Goal: Task Accomplishment & Management: Manage account settings

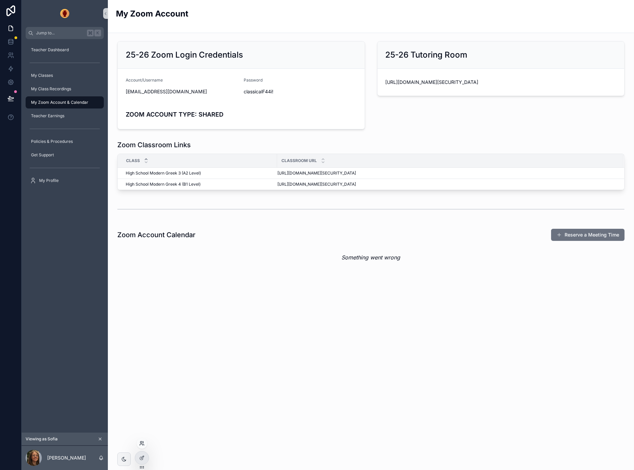
click at [141, 442] on icon at bounding box center [141, 443] width 2 height 2
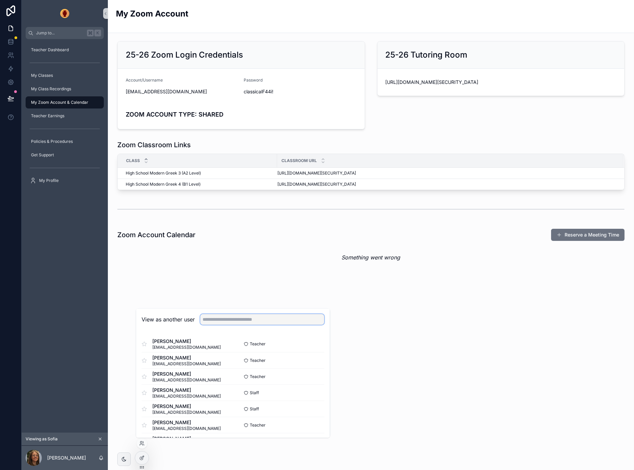
click at [216, 320] on input "text" at bounding box center [262, 319] width 124 height 11
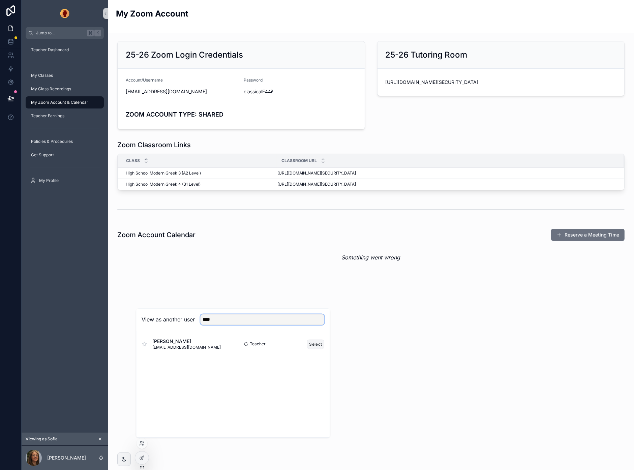
type input "****"
click at [318, 341] on button "Select" at bounding box center [316, 345] width 18 height 10
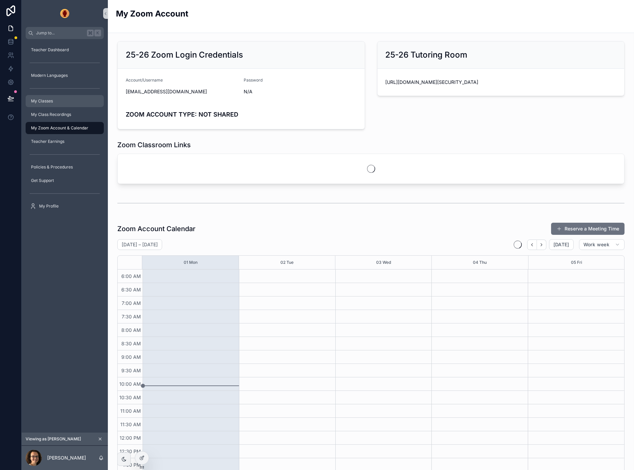
scroll to position [72, 0]
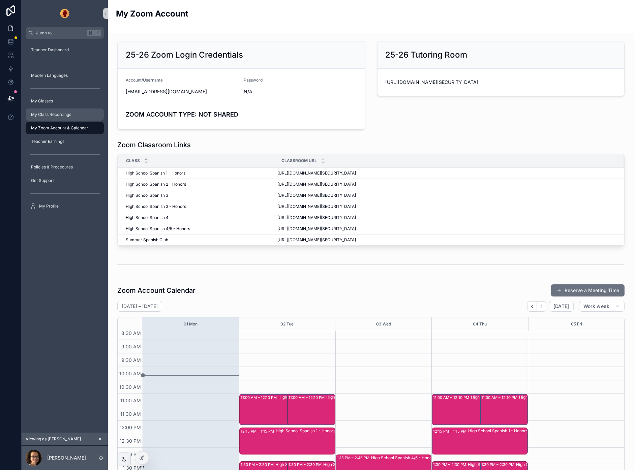
click at [48, 113] on span "My Class Recordings" at bounding box center [51, 114] width 40 height 5
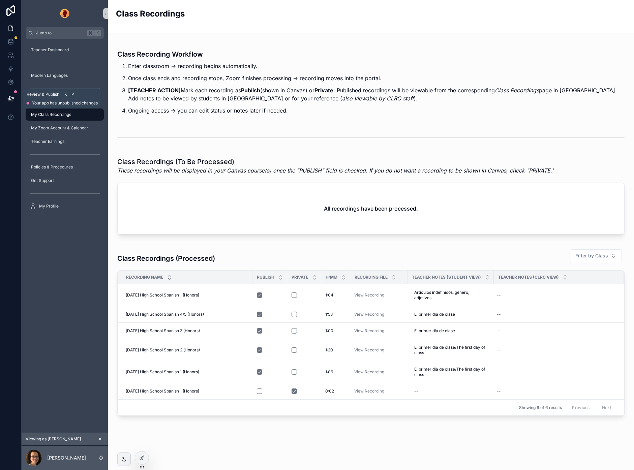
click at [7, 98] on icon at bounding box center [10, 98] width 7 height 7
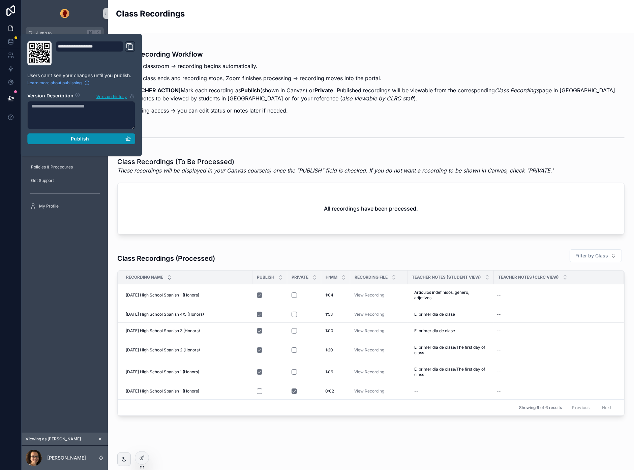
click at [78, 135] on button "Publish" at bounding box center [81, 139] width 108 height 11
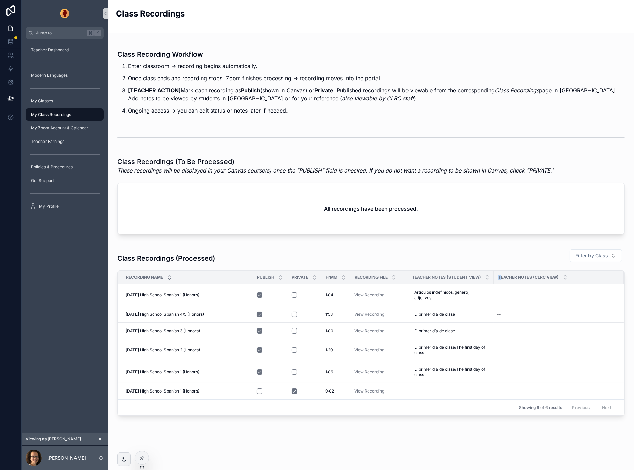
drag, startPoint x: 497, startPoint y: 276, endPoint x: 501, endPoint y: 276, distance: 4.1
click at [501, 276] on div "Teacher Notes (CLRC View)" at bounding box center [558, 277] width 129 height 13
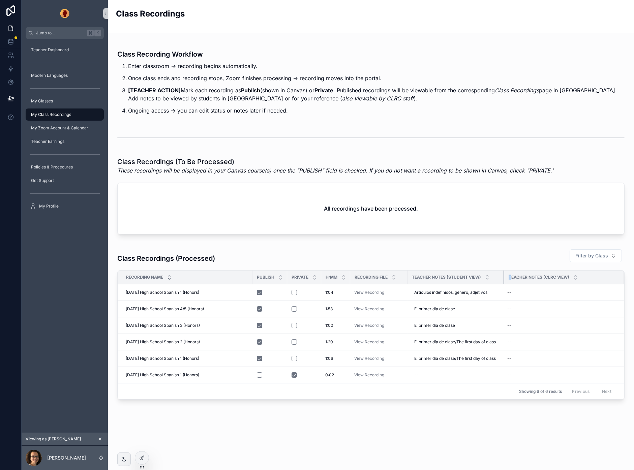
drag, startPoint x: 504, startPoint y: 276, endPoint x: 514, endPoint y: 275, distance: 9.8
click at [512, 276] on tr "Recording Name PUBLISH PRIVATE H:MM Recording File Teacher Notes (Student View)…" at bounding box center [371, 278] width 507 height 14
click at [144, 447] on div at bounding box center [142, 443] width 11 height 11
click at [141, 445] on icon at bounding box center [141, 445] width 3 height 1
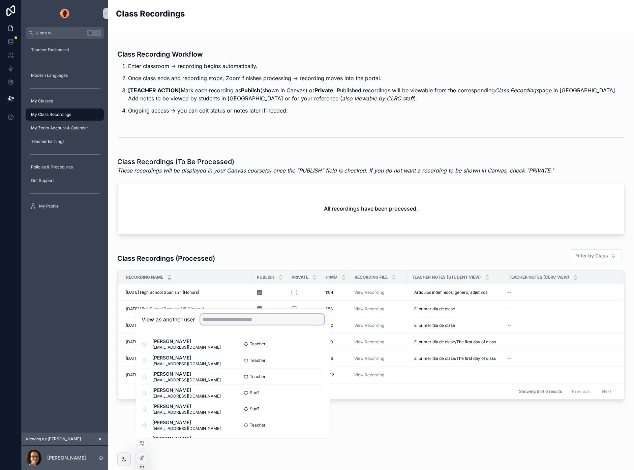
click at [248, 321] on input "text" at bounding box center [262, 319] width 124 height 11
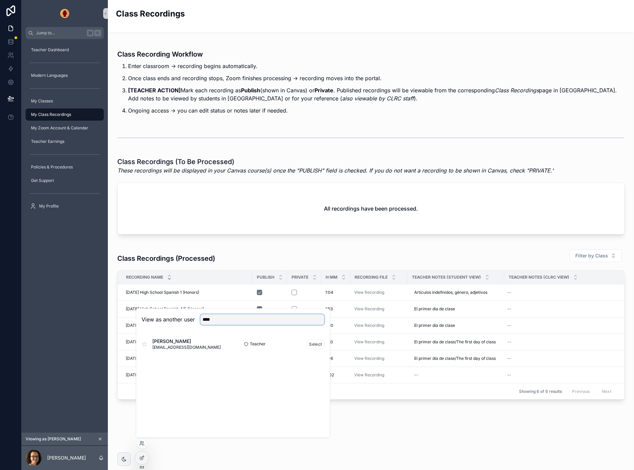
type input "****"
click at [173, 343] on span "Jennifer Souza" at bounding box center [186, 341] width 68 height 7
click at [312, 344] on button "Select" at bounding box center [316, 345] width 18 height 10
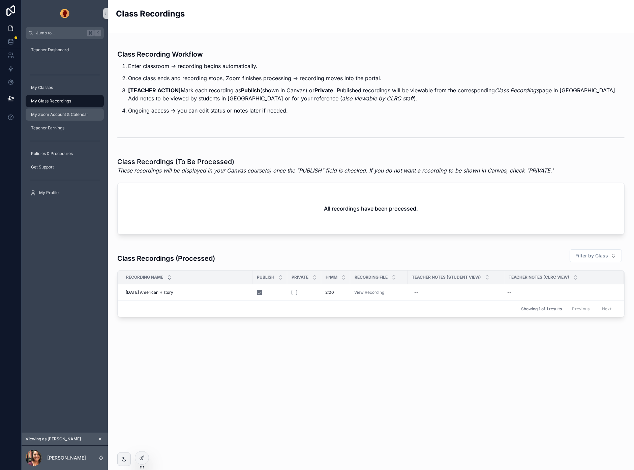
click at [58, 115] on span "My Zoom Account & Calendar" at bounding box center [59, 114] width 57 height 5
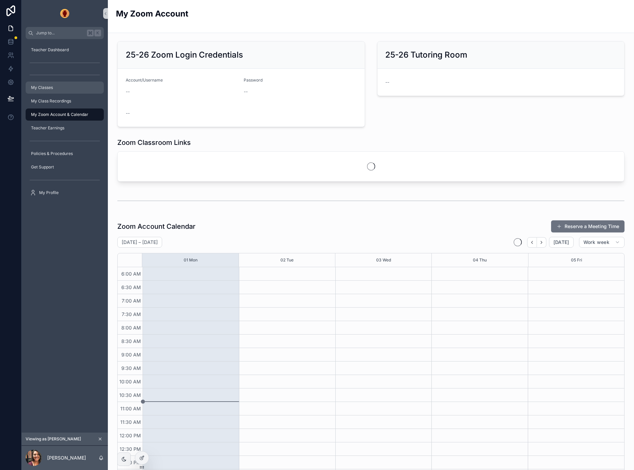
scroll to position [72, 0]
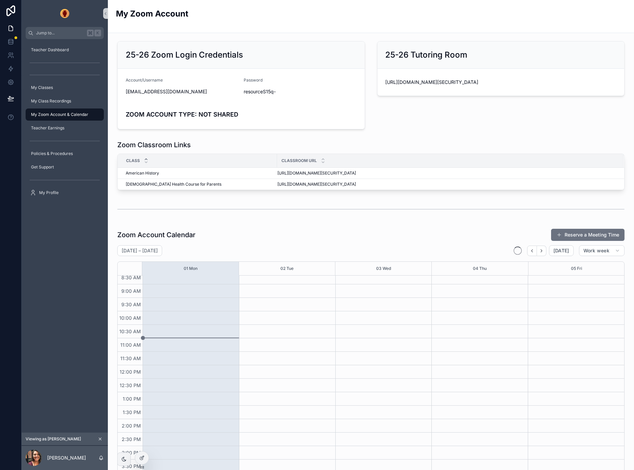
click at [59, 63] on hr "scrollable content" at bounding box center [65, 63] width 70 height 0
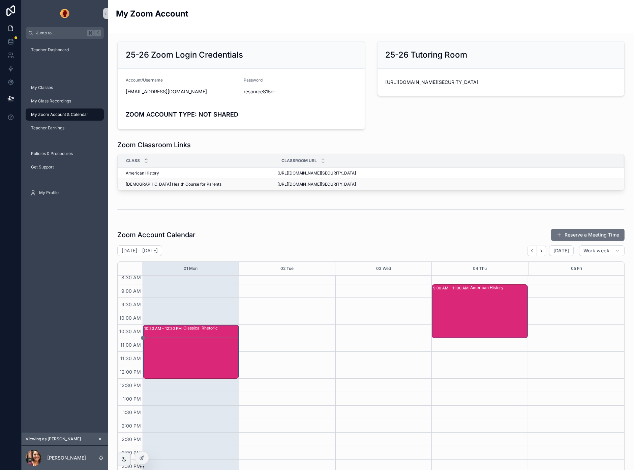
click at [165, 184] on span "Orthodox Health Course for Parents" at bounding box center [174, 184] width 96 height 5
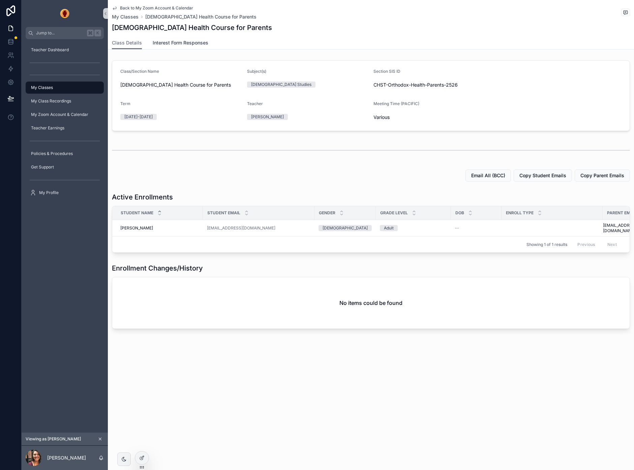
click at [173, 42] on span "Interest Form Responses" at bounding box center [181, 42] width 56 height 7
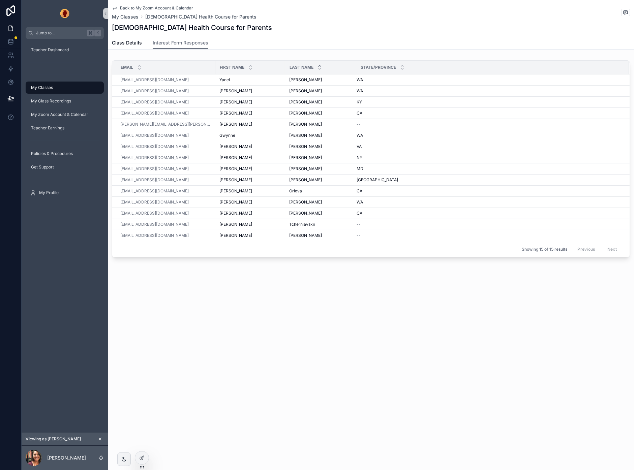
click at [101, 438] on icon "scrollable content" at bounding box center [100, 439] width 5 height 5
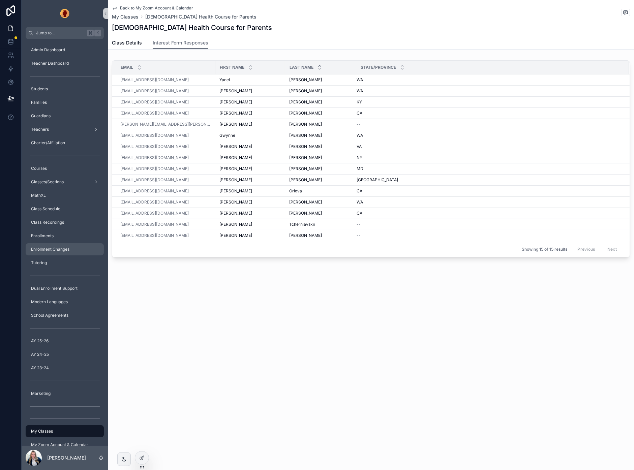
click at [60, 251] on span "Enrollment Changes" at bounding box center [50, 249] width 38 height 5
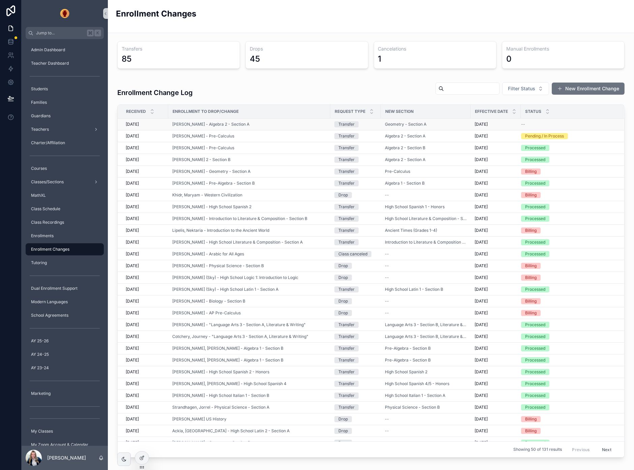
click at [529, 123] on div "--" at bounding box center [568, 124] width 94 height 5
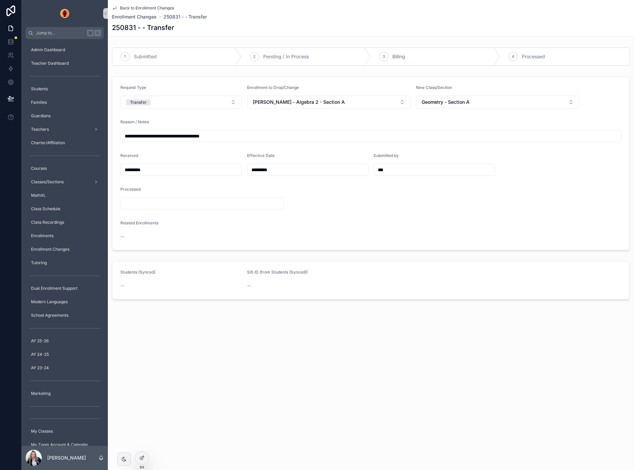
click at [114, 8] on icon "scrollable content" at bounding box center [114, 8] width 3 height 3
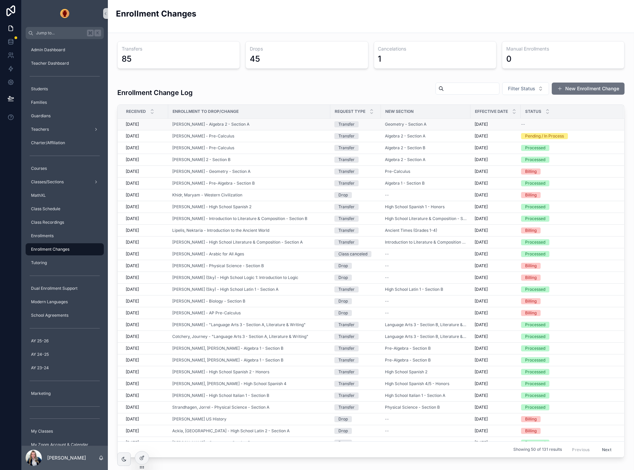
click at [524, 123] on span "--" at bounding box center [523, 124] width 4 height 5
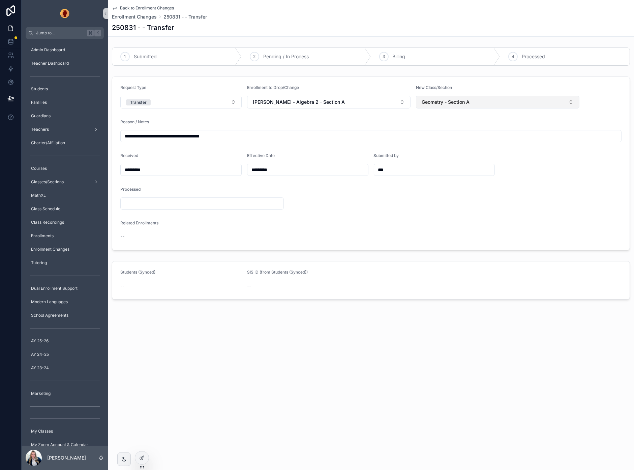
click at [484, 105] on button "Geometry - Section A" at bounding box center [498, 102] width 164 height 13
click at [376, 34] on div "Back to Enrollment Changes Enrollment Changes 250831 - - Transfer 250831 - - Tr…" at bounding box center [371, 18] width 518 height 36
click at [274, 57] on span "Pending / In Process" at bounding box center [286, 56] width 46 height 7
click at [113, 5] on icon "scrollable content" at bounding box center [114, 7] width 5 height 5
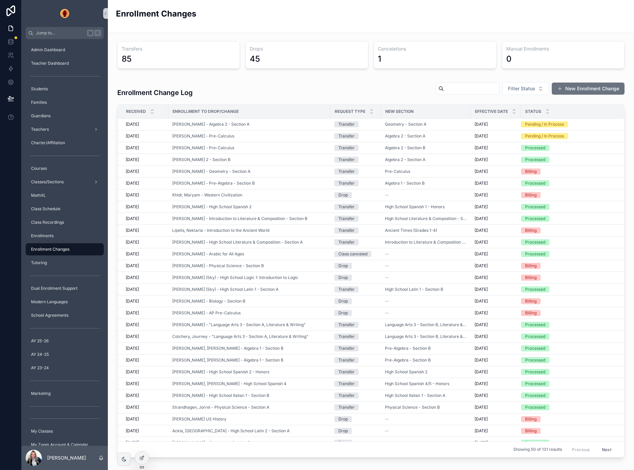
click at [326, 30] on div "Enrollment Changes" at bounding box center [371, 16] width 510 height 33
click at [553, 137] on div "Pending / In Process" at bounding box center [544, 136] width 39 height 6
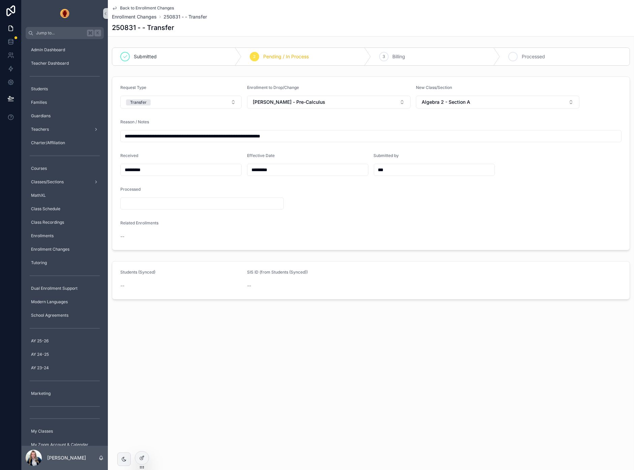
click at [531, 56] on span "Processed" at bounding box center [533, 56] width 23 height 7
click at [129, 6] on span "Back to Enrollment Changes" at bounding box center [147, 7] width 54 height 5
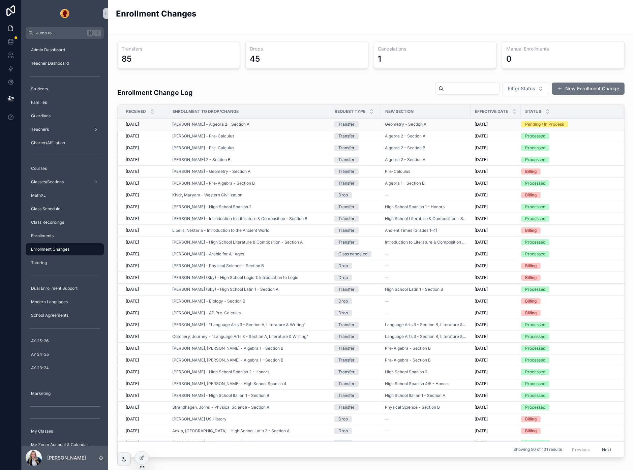
click at [532, 124] on div "Pending / In Process" at bounding box center [544, 124] width 39 height 6
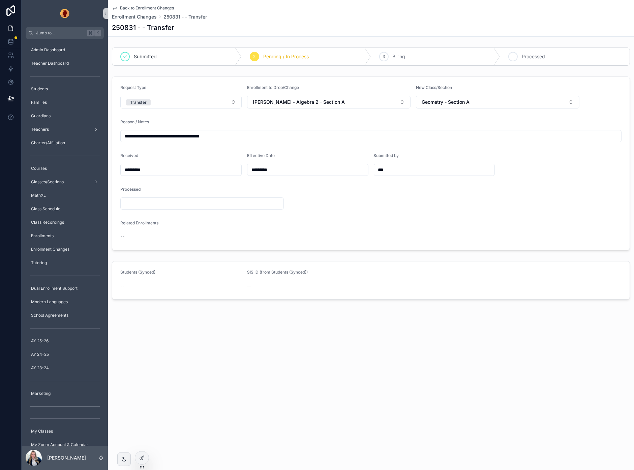
click at [523, 56] on span "Processed" at bounding box center [533, 56] width 23 height 7
click at [134, 7] on span "Back to Enrollment Changes" at bounding box center [147, 7] width 54 height 5
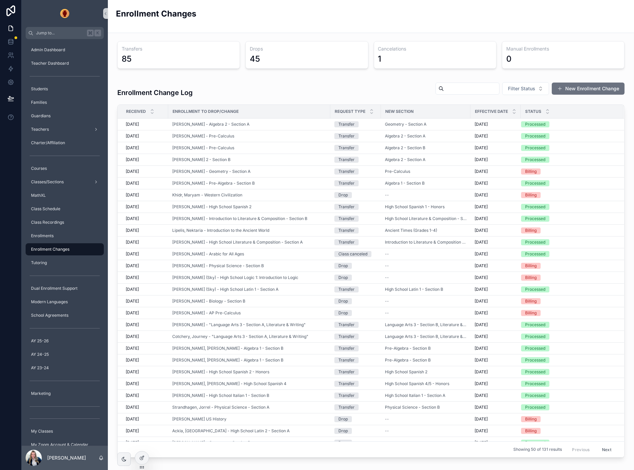
click at [587, 55] on div "0" at bounding box center [564, 59] width 114 height 11
click at [144, 456] on icon at bounding box center [142, 457] width 3 height 3
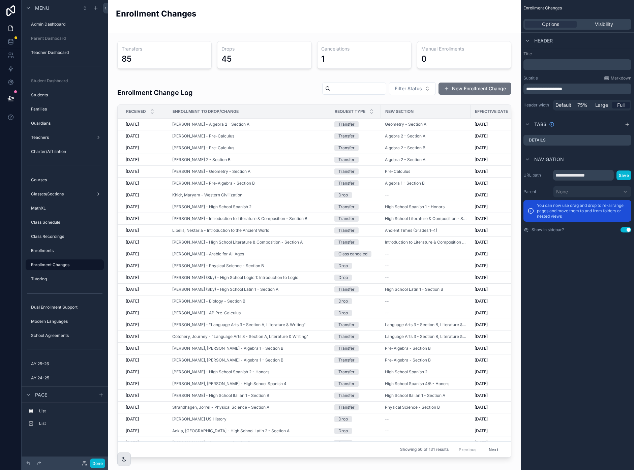
scroll to position [26, 0]
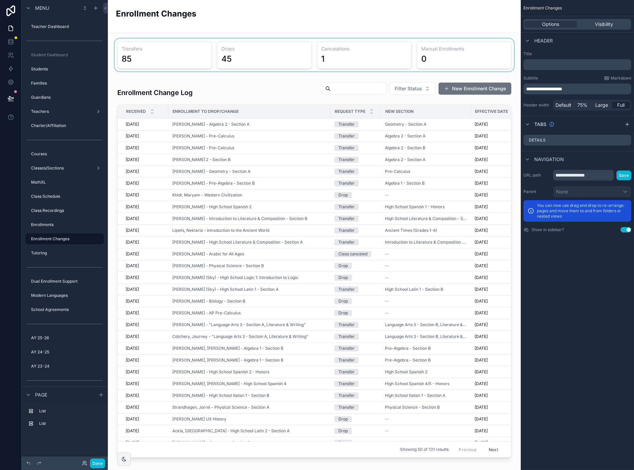
click at [453, 56] on div "scrollable content" at bounding box center [314, 54] width 402 height 33
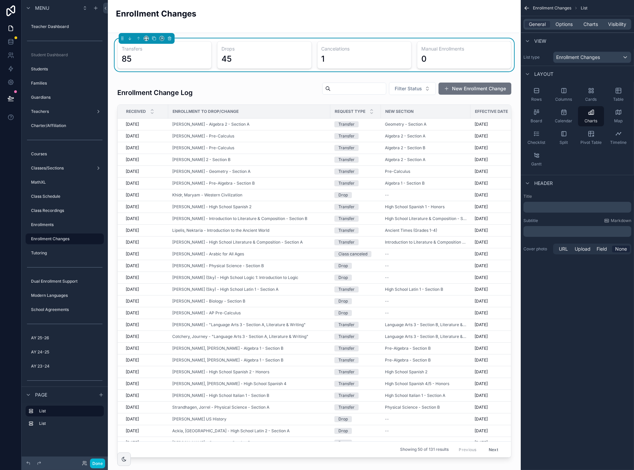
click at [479, 54] on div "0" at bounding box center [465, 59] width 86 height 11
drag, startPoint x: 96, startPoint y: 461, endPoint x: 95, endPoint y: 465, distance: 3.8
click at [96, 461] on button "Done" at bounding box center [97, 464] width 15 height 10
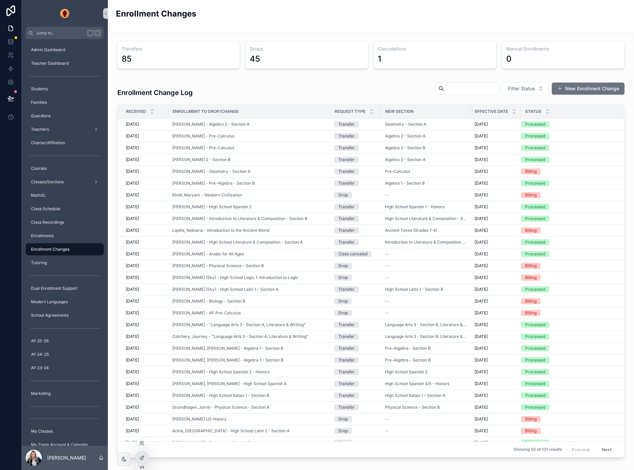
drag, startPoint x: 142, startPoint y: 444, endPoint x: 145, endPoint y: 439, distance: 5.9
click at [142, 444] on icon at bounding box center [141, 443] width 5 height 5
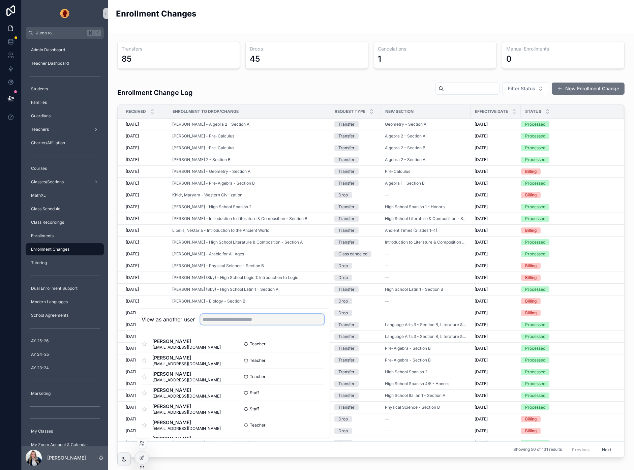
click at [271, 325] on input "text" at bounding box center [262, 319] width 124 height 11
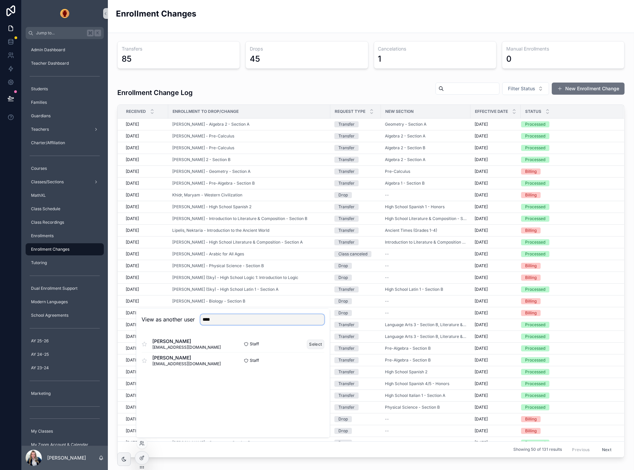
type input "****"
click at [318, 342] on button "Select" at bounding box center [316, 345] width 18 height 10
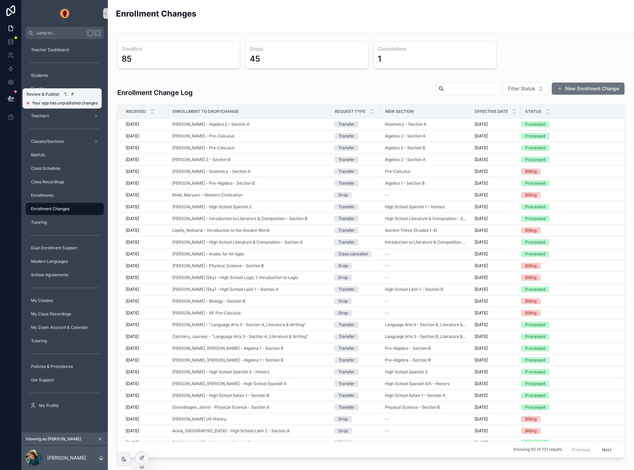
click at [11, 97] on icon at bounding box center [11, 97] width 6 height 3
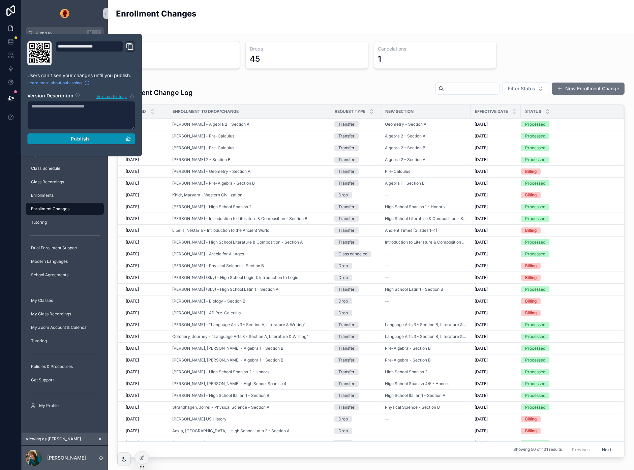
click at [113, 140] on div "Publish" at bounding box center [81, 139] width 99 height 6
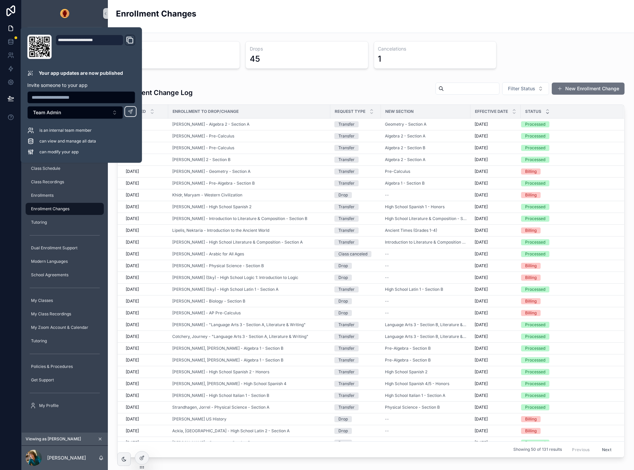
click at [546, 112] on div "scrollable content" at bounding box center [548, 111] width 4 height 7
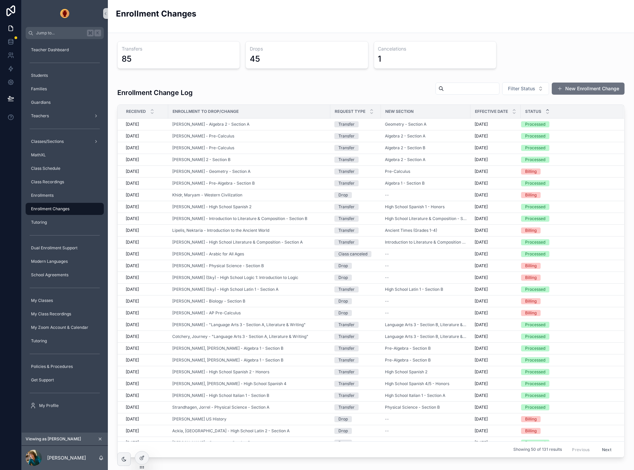
click at [547, 111] on div "scrollable content" at bounding box center [548, 111] width 4 height 7
click at [548, 111] on icon "scrollable content" at bounding box center [548, 110] width 4 height 4
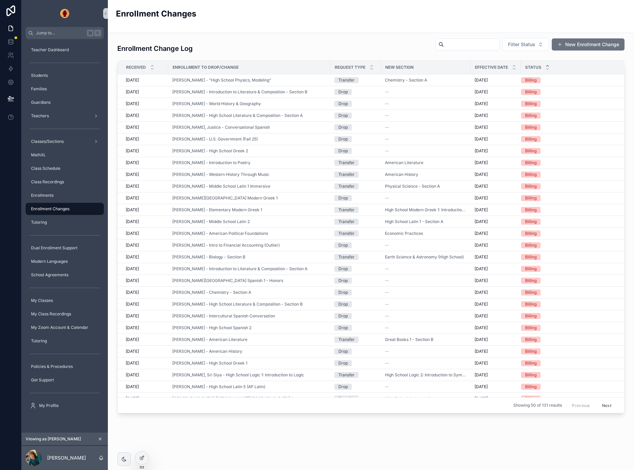
click at [146, 67] on div "Received" at bounding box center [143, 67] width 50 height 13
click at [151, 65] on icon "scrollable content" at bounding box center [152, 66] width 4 height 4
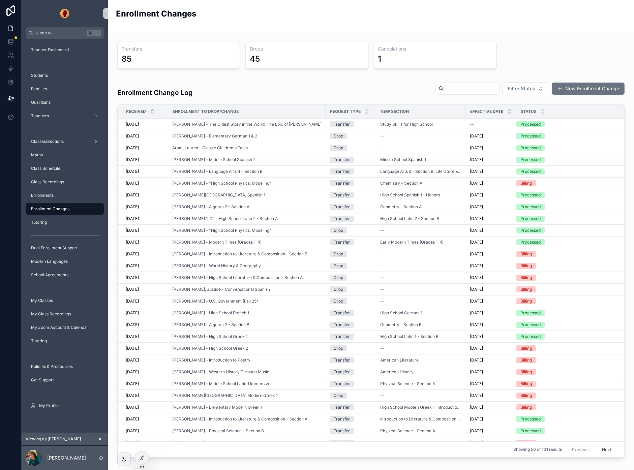
click at [152, 109] on icon "scrollable content" at bounding box center [152, 110] width 4 height 4
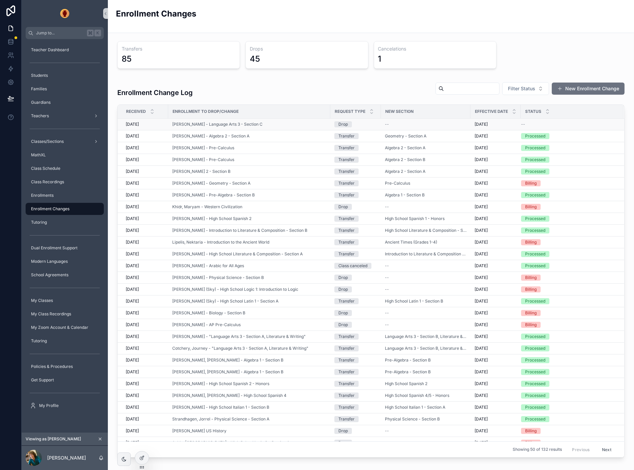
click at [525, 123] on div "--" at bounding box center [568, 124] width 94 height 5
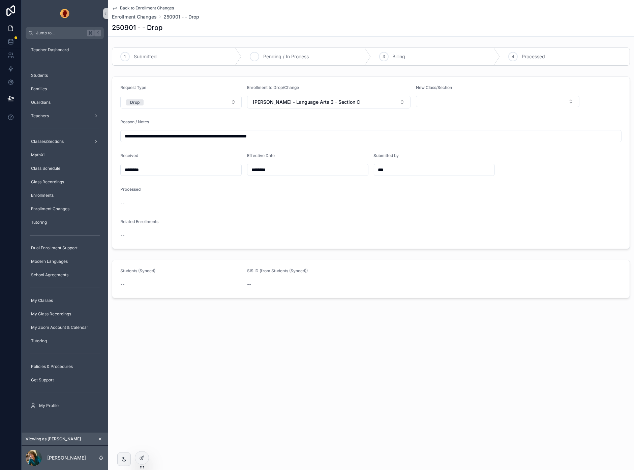
click at [285, 51] on div "2 Pending / In Process" at bounding box center [307, 57] width 130 height 18
click at [264, 56] on span "Pending / In Process" at bounding box center [286, 56] width 46 height 7
click at [100, 440] on icon "scrollable content" at bounding box center [100, 439] width 5 height 5
click at [125, 7] on span "Back to Enrollment Changes" at bounding box center [147, 7] width 54 height 5
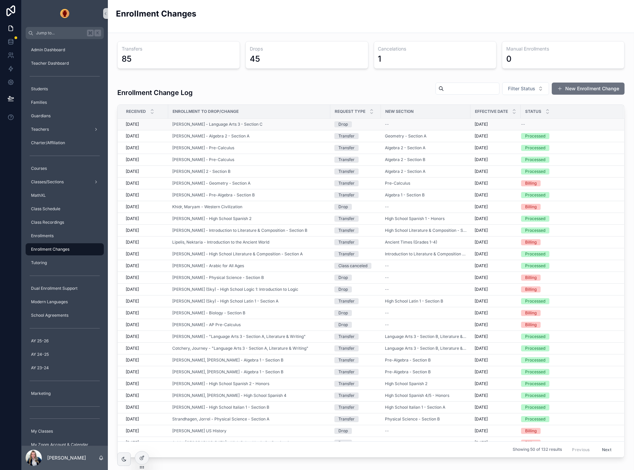
click at [525, 124] on span "--" at bounding box center [523, 124] width 4 height 5
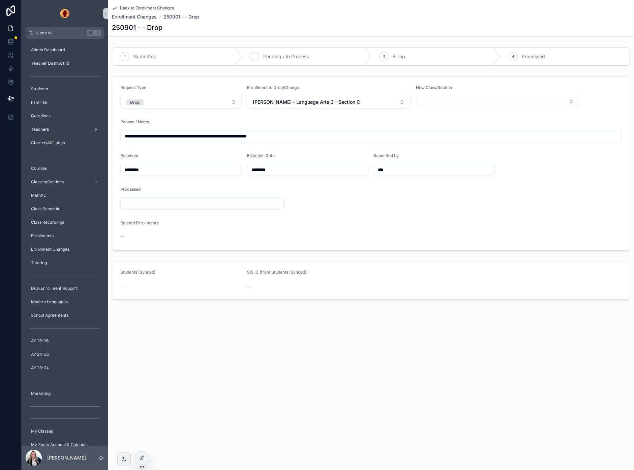
click at [277, 57] on span "Pending / In Process" at bounding box center [286, 56] width 46 height 7
click at [116, 7] on icon "scrollable content" at bounding box center [114, 8] width 3 height 3
